Goal: Task Accomplishment & Management: Use online tool/utility

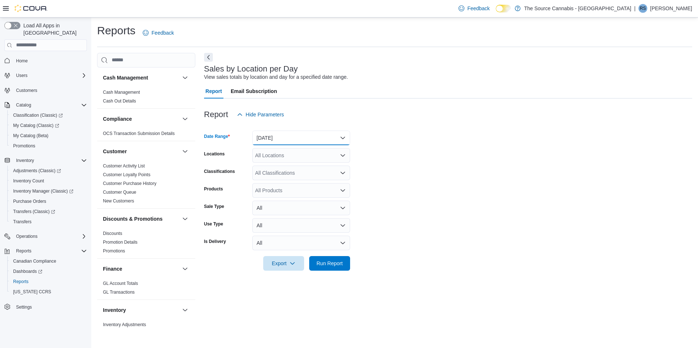
click at [340, 136] on button "[DATE]" at bounding box center [301, 138] width 98 height 15
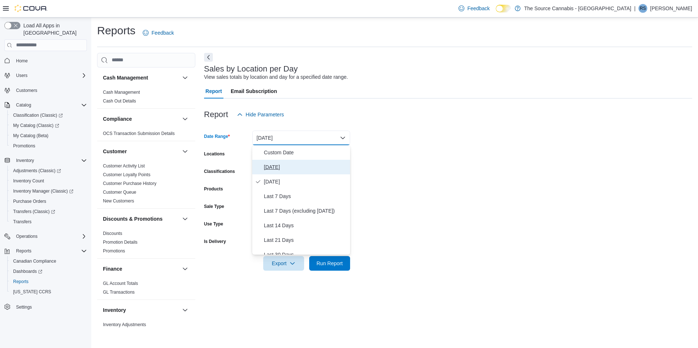
click at [275, 168] on span "[DATE]" at bounding box center [305, 167] width 83 height 9
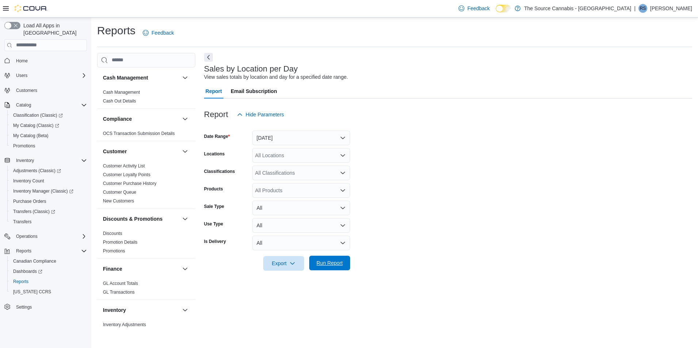
click at [317, 261] on span "Run Report" at bounding box center [330, 263] width 26 height 7
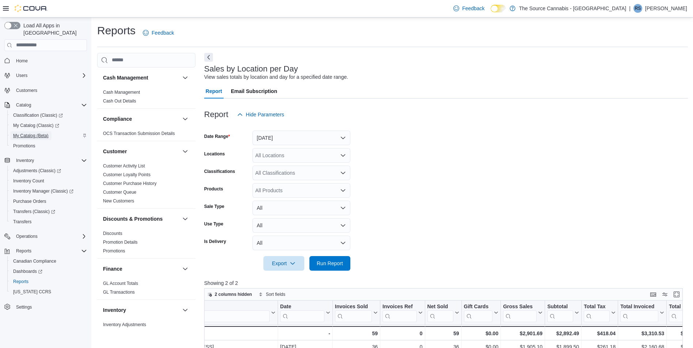
click at [28, 133] on span "My Catalog (Beta)" at bounding box center [30, 136] width 35 height 6
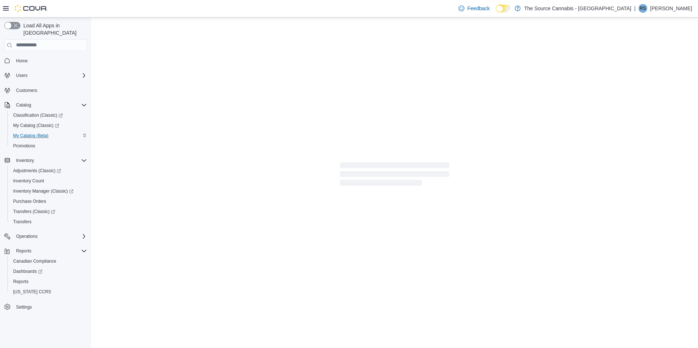
select select "**********"
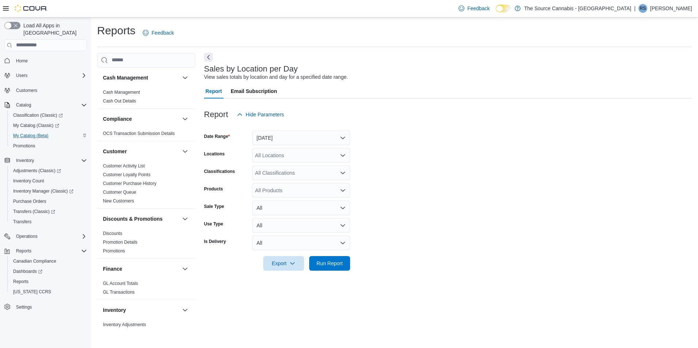
click at [7, 9] on icon at bounding box center [6, 8] width 6 height 4
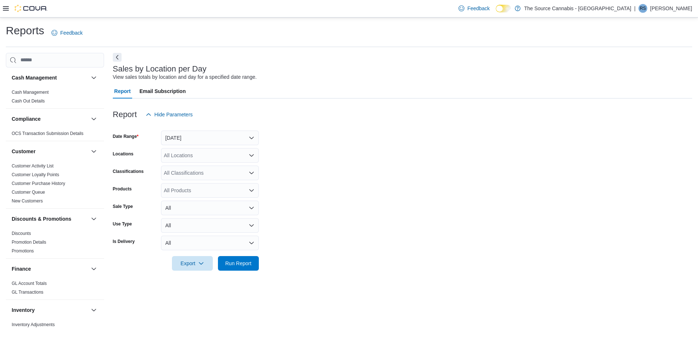
click at [7, 11] on icon at bounding box center [6, 8] width 6 height 6
